Goal: Task Accomplishment & Management: Manage account settings

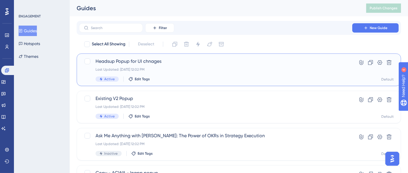
click at [171, 67] on div "Last Updated: [DATE] 12:02 PM" at bounding box center [215, 69] width 240 height 5
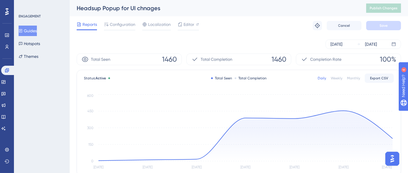
click at [246, 40] on div "[DATE] [DATE]" at bounding box center [239, 43] width 324 height 9
click at [120, 18] on div "Reports Configuration Localization Editor Troubleshoot Cancel Save" at bounding box center [239, 25] width 324 height 19
drag, startPoint x: 121, startPoint y: 21, endPoint x: 120, endPoint y: 6, distance: 15.4
click at [121, 21] on span "Configuration" at bounding box center [123, 24] width 26 height 7
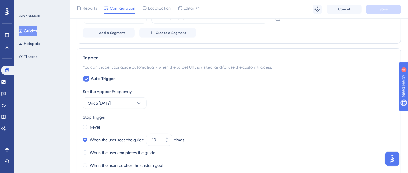
scroll to position [193, 0]
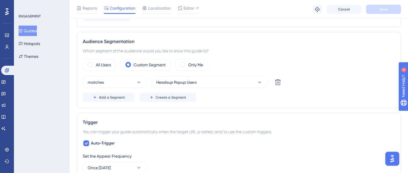
click at [37, 34] on button "Guides" at bounding box center [28, 31] width 18 height 10
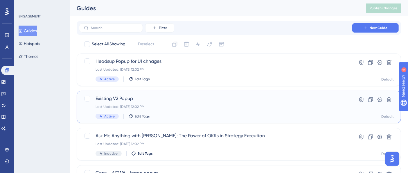
click at [197, 102] on div "Existing V2 Popup Last Updated: [DATE] 12:02 PM Active Edit Tags" at bounding box center [215, 107] width 240 height 24
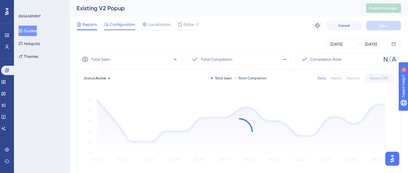
click at [128, 21] on span "Configuration" at bounding box center [123, 24] width 26 height 7
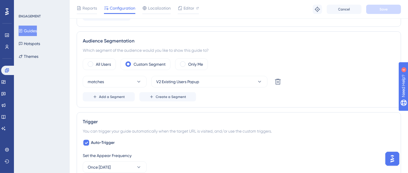
scroll to position [193, 0]
click at [9, 46] on icon at bounding box center [7, 46] width 5 height 5
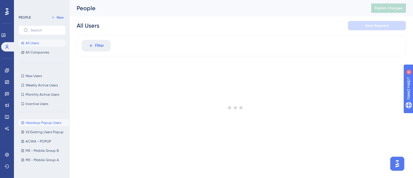
click at [39, 120] on span "Headsup Popup Users" at bounding box center [44, 122] width 36 height 5
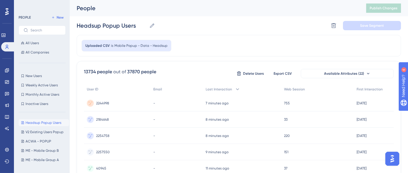
click at [198, 30] on div "Headsup Popup Users Headsup Popup Users Delete Segment Save Segment" at bounding box center [239, 25] width 324 height 19
click at [241, 42] on div "Uploaded CSV is Mobile Popup - Data - Headsup" at bounding box center [239, 45] width 324 height 21
click at [5, 69] on icon at bounding box center [7, 70] width 5 height 5
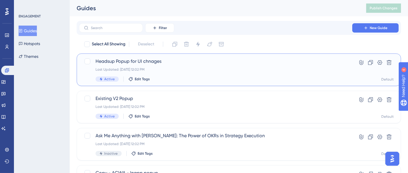
click at [172, 68] on div "Last Updated: [DATE] 12:02 PM" at bounding box center [215, 69] width 240 height 5
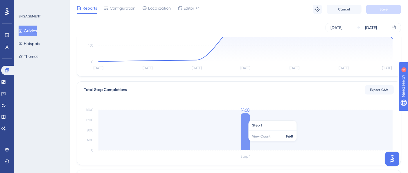
scroll to position [193, 0]
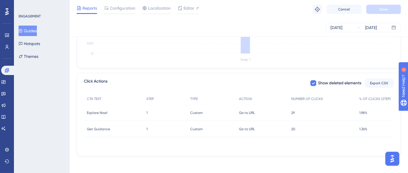
click at [292, 112] on span "29" at bounding box center [292, 112] width 3 height 5
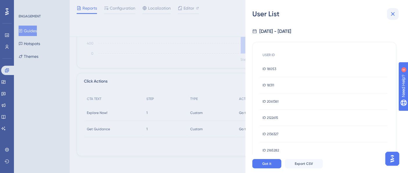
click at [395, 11] on icon at bounding box center [392, 13] width 7 height 7
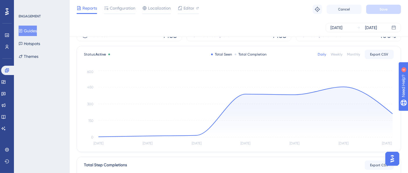
scroll to position [0, 0]
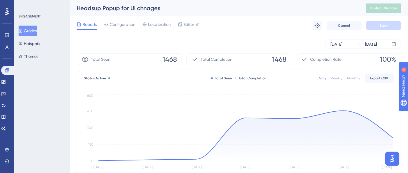
drag, startPoint x: 28, startPoint y: 31, endPoint x: 37, endPoint y: 29, distance: 10.1
click at [28, 31] on button "Guides" at bounding box center [28, 31] width 18 height 10
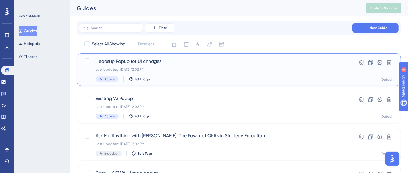
click at [151, 62] on span "Headsup Popup for UI chnages" at bounding box center [215, 61] width 240 height 7
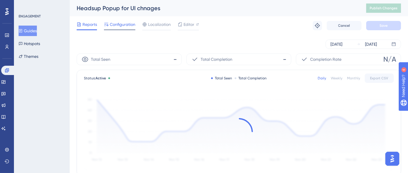
click at [117, 25] on span "Configuration" at bounding box center [123, 24] width 26 height 7
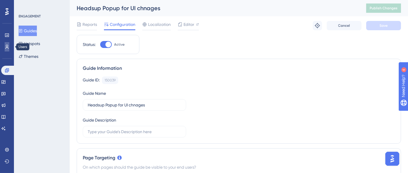
click at [8, 46] on icon at bounding box center [7, 46] width 5 height 5
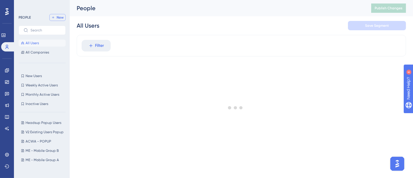
click at [57, 17] on span "New" at bounding box center [60, 17] width 7 height 5
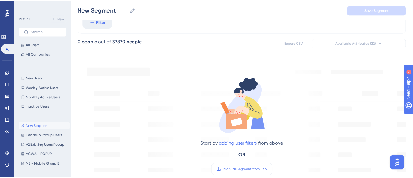
scroll to position [64, 0]
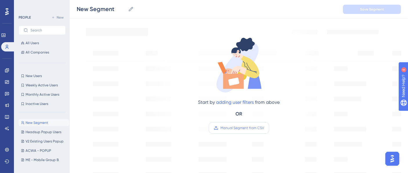
click at [236, 131] on label "Manual Segment from CSV" at bounding box center [239, 128] width 60 height 12
click at [264, 128] on input "Manual Segment from CSV" at bounding box center [264, 128] width 0 height 0
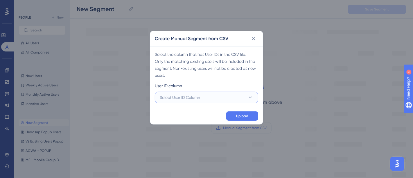
click at [209, 96] on button "Select User ID Column" at bounding box center [206, 97] width 103 height 12
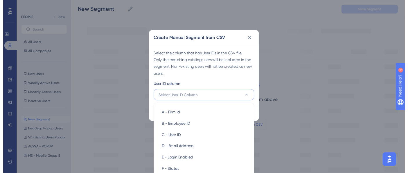
scroll to position [113, 0]
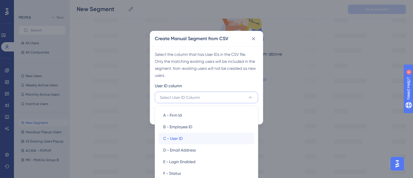
click at [185, 137] on div "C - User ID C - User ID" at bounding box center [206, 138] width 86 height 12
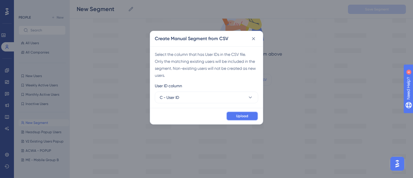
click at [246, 116] on span "Upload" at bounding box center [242, 115] width 12 height 5
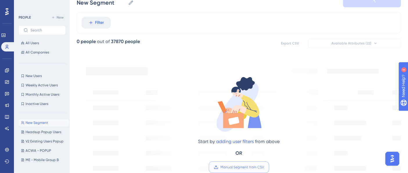
scroll to position [0, 0]
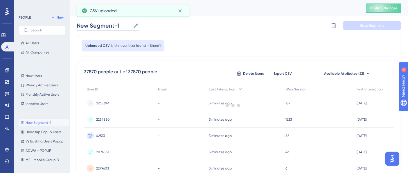
click at [101, 28] on input "New Segment-1" at bounding box center [104, 25] width 54 height 8
click at [112, 24] on input "New Segment-1" at bounding box center [104, 25] width 54 height 8
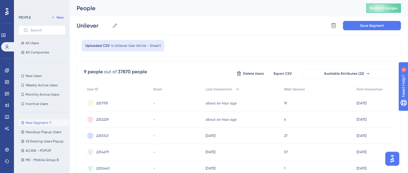
click at [155, 31] on div "Unilever Unilever Delete Segment Save Segment" at bounding box center [239, 25] width 324 height 19
click at [376, 26] on span "Save Segment" at bounding box center [372, 25] width 24 height 5
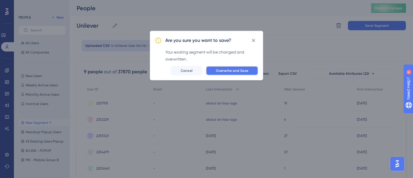
click at [228, 68] on span "Overwrite and Save" at bounding box center [232, 70] width 32 height 5
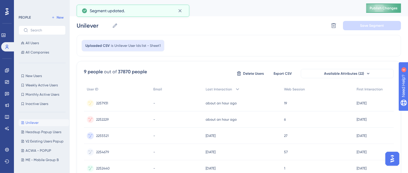
click at [390, 8] on span "Publish Changes" at bounding box center [383, 8] width 28 height 5
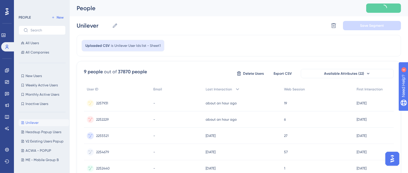
click at [244, 45] on div "Uploaded CSV is Unilever User Ids list - Sheet1" at bounding box center [239, 45] width 324 height 21
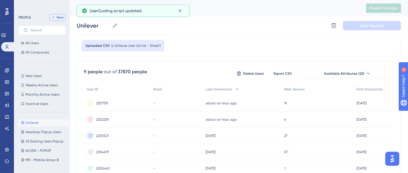
click at [62, 18] on span "New" at bounding box center [60, 17] width 7 height 5
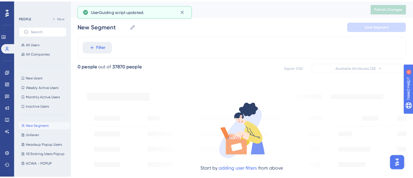
scroll to position [161, 0]
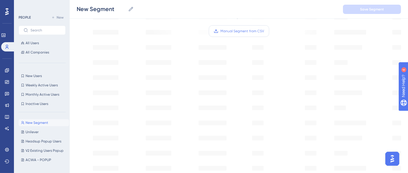
click at [245, 36] on label "Manual Segment from CSV" at bounding box center [239, 31] width 60 height 12
click at [264, 31] on input "Manual Segment from CSV" at bounding box center [264, 31] width 0 height 0
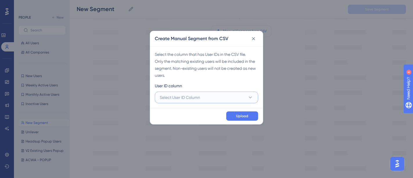
click at [231, 98] on button "Select User ID Column" at bounding box center [206, 97] width 103 height 12
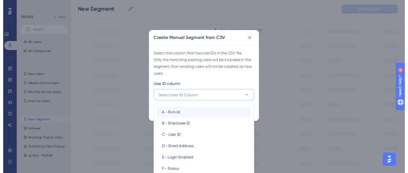
scroll to position [209, 0]
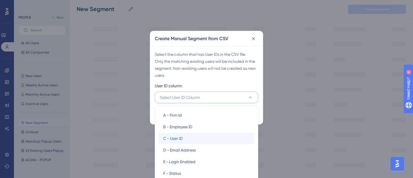
click at [182, 138] on span "C - User ID" at bounding box center [172, 138] width 19 height 7
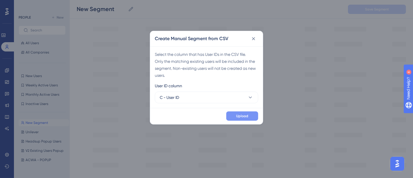
click at [237, 114] on span "Upload" at bounding box center [242, 115] width 12 height 5
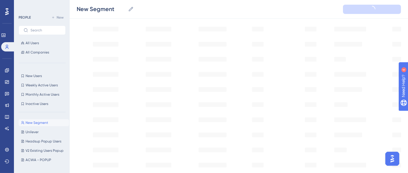
type input "New Segment-1"
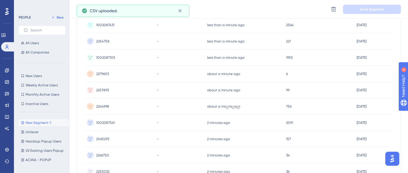
scroll to position [0, 0]
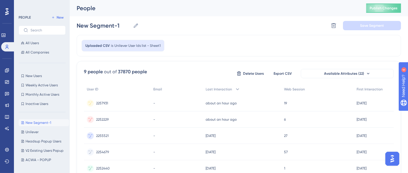
click at [196, 27] on div "New Segment-1 New Segment-1 Delete Segment Save Segment" at bounding box center [239, 25] width 324 height 19
click at [196, 28] on div "New Segment-1 New Segment-1 Delete Segment Save Segment" at bounding box center [239, 25] width 324 height 19
